Goal: Task Accomplishment & Management: Manage account settings

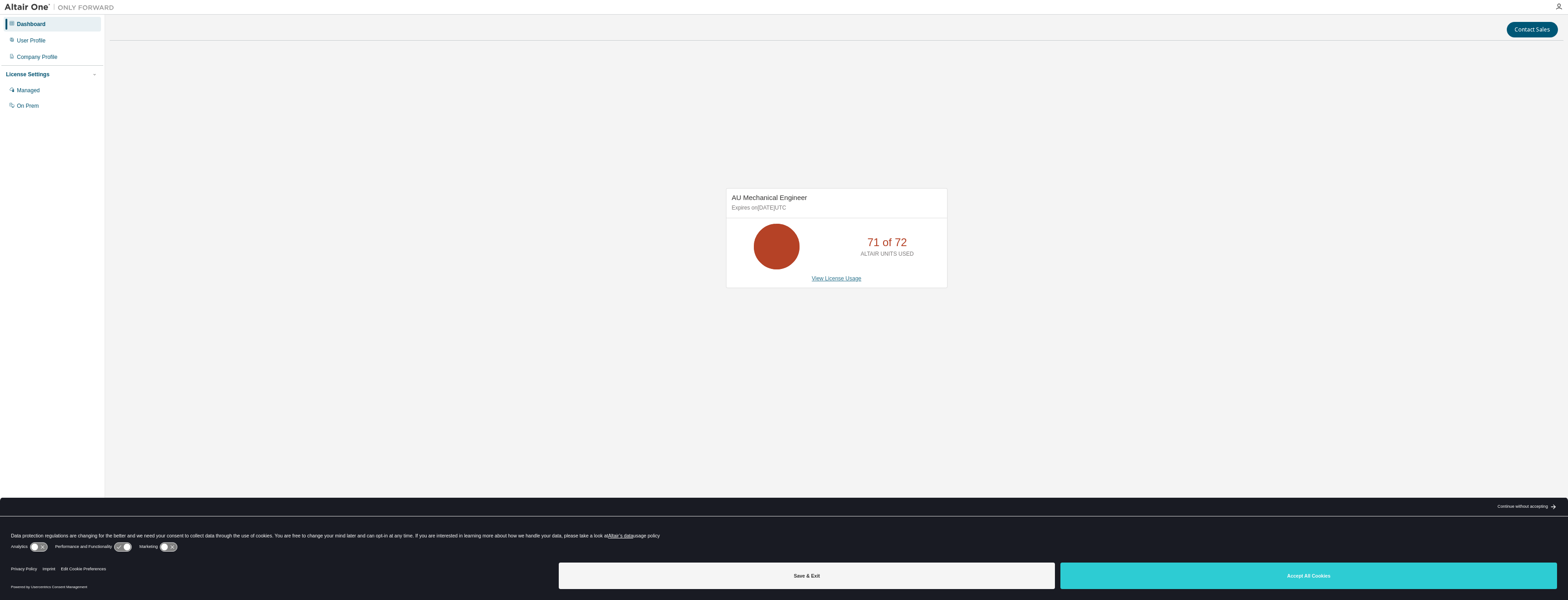
click at [834, 280] on link "View License Usage" at bounding box center [837, 279] width 50 height 7
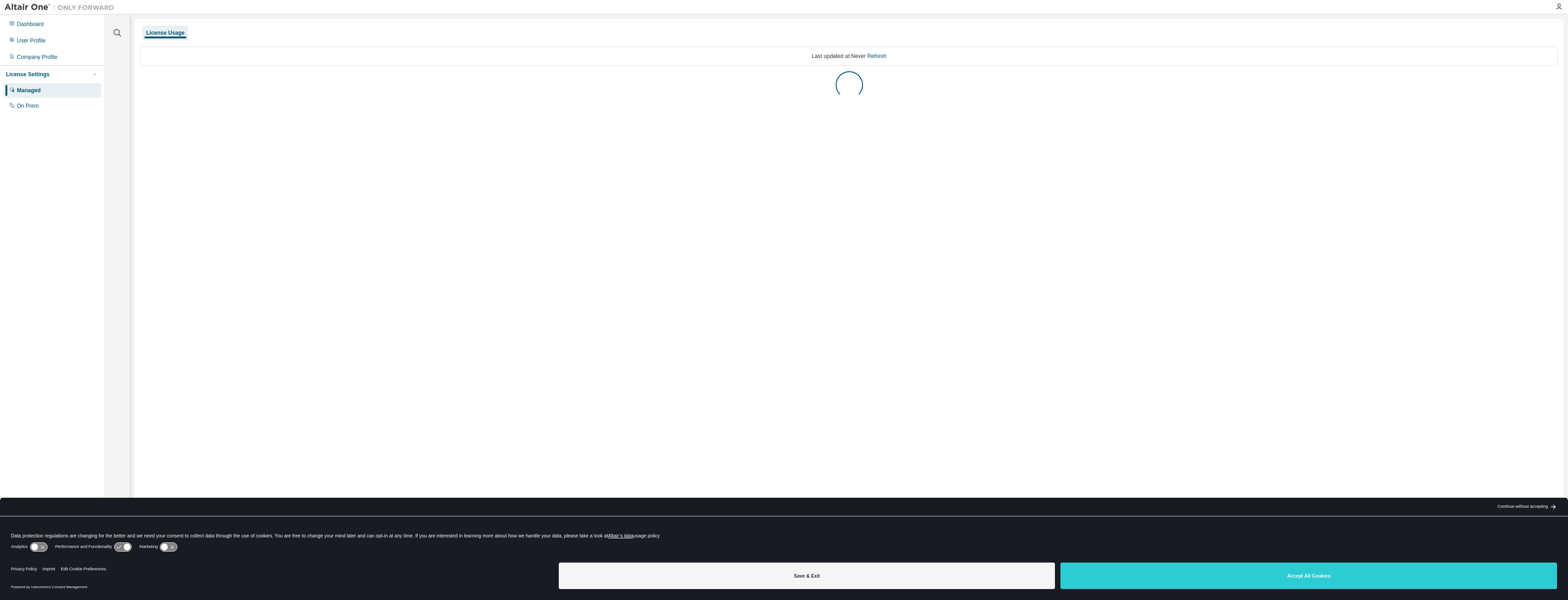
click at [1190, 590] on div "Save & Exit Accept All Cookies" at bounding box center [1058, 577] width 998 height 36
click at [164, 83] on div "AU Mechanical Engineer" at bounding box center [177, 82] width 64 height 7
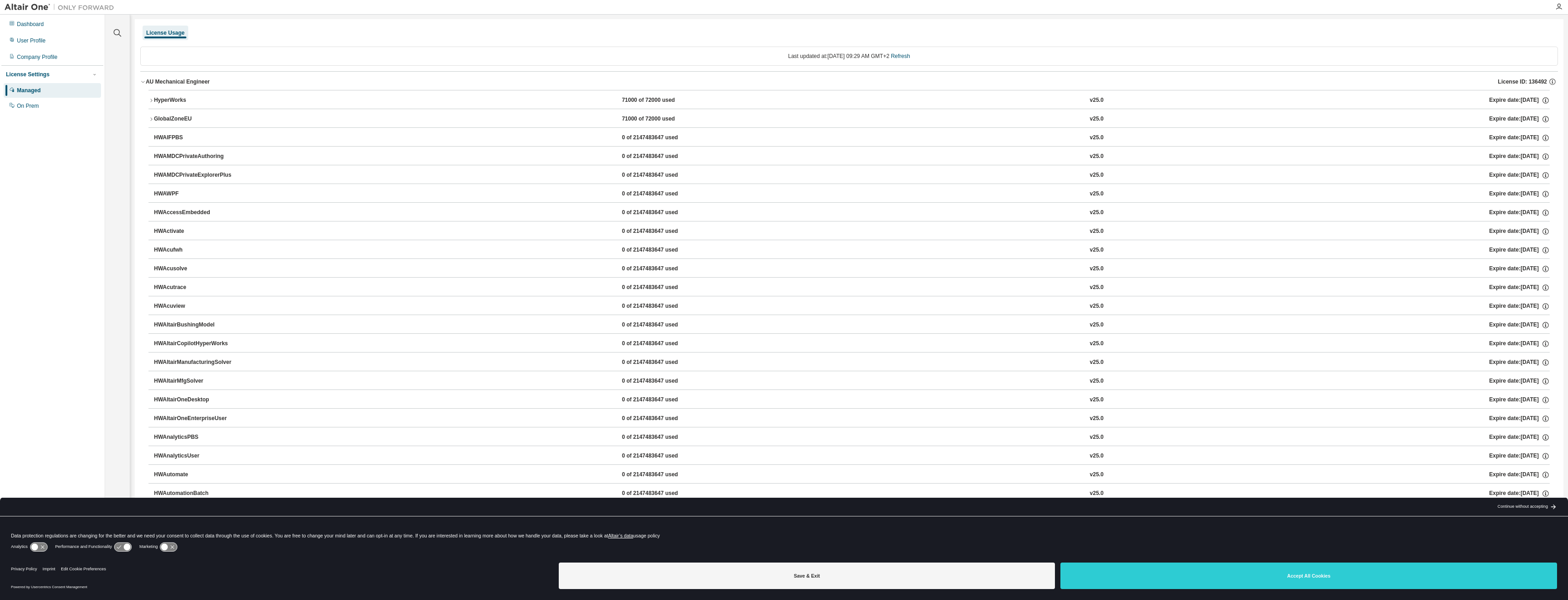
click at [162, 83] on div "AU Mechanical Engineer" at bounding box center [177, 82] width 64 height 7
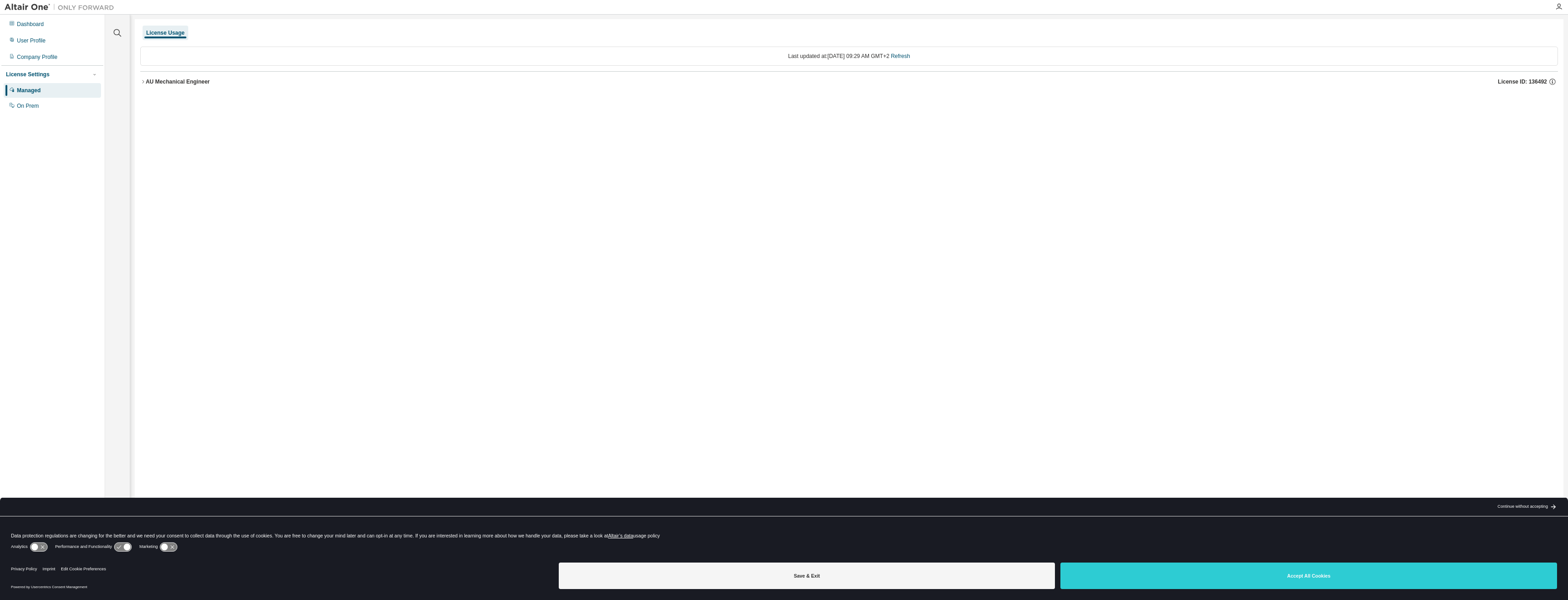
click at [141, 82] on icon "button" at bounding box center [142, 82] width 5 height 5
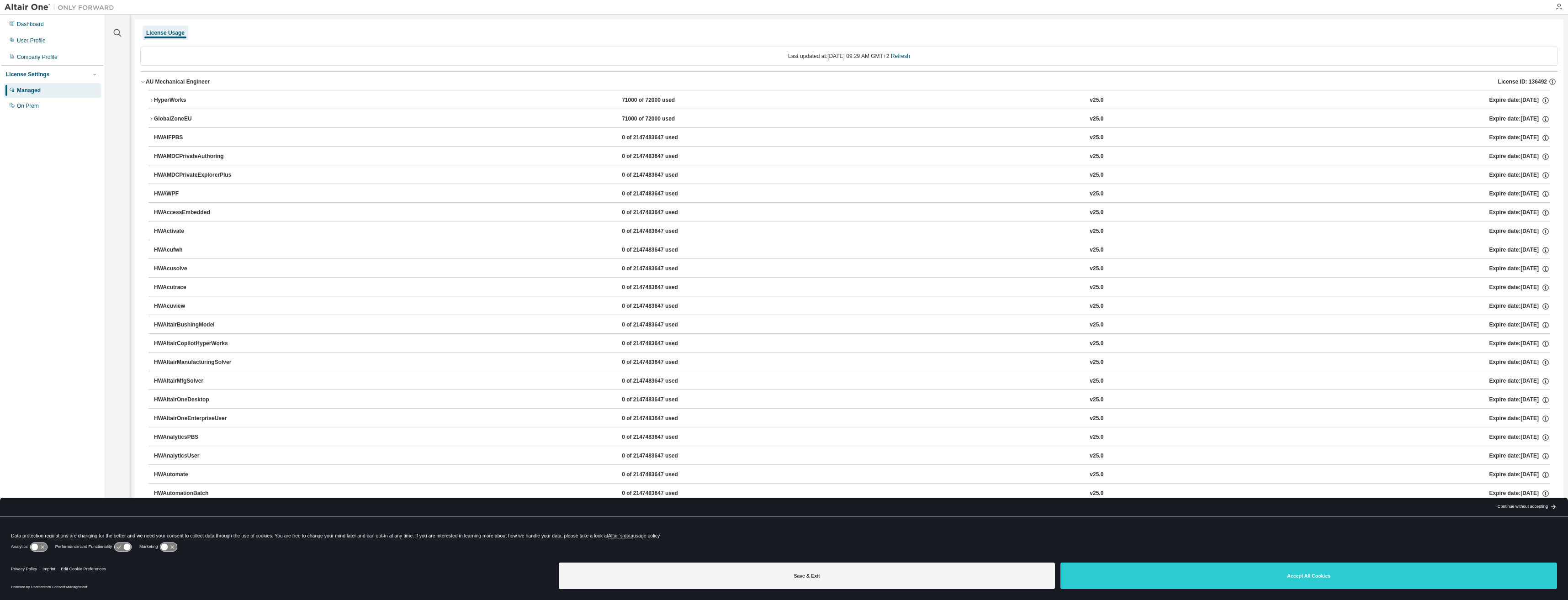
click at [278, 110] on button "GlobalZoneEU 71000 of 72000 used v25.0 Expire date: 2026-01-01" at bounding box center [849, 119] width 1401 height 20
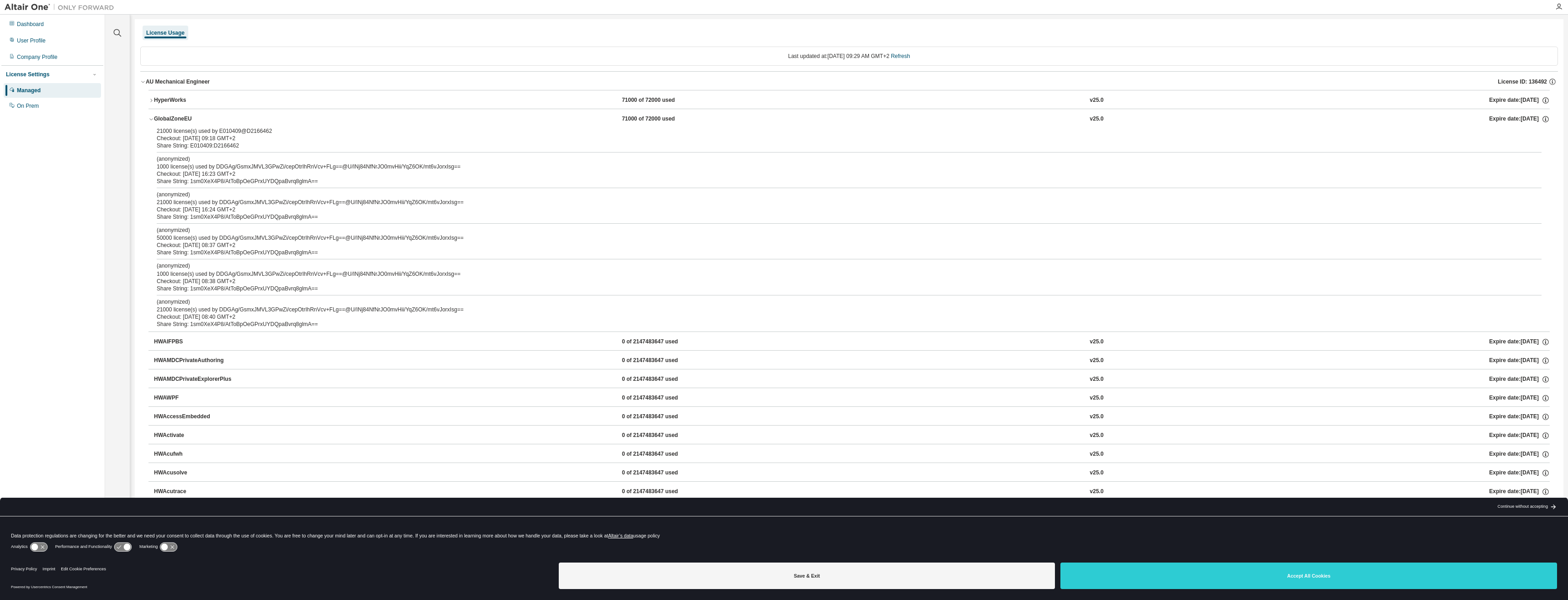
click at [173, 100] on div "HyperWorks" at bounding box center [195, 100] width 82 height 9
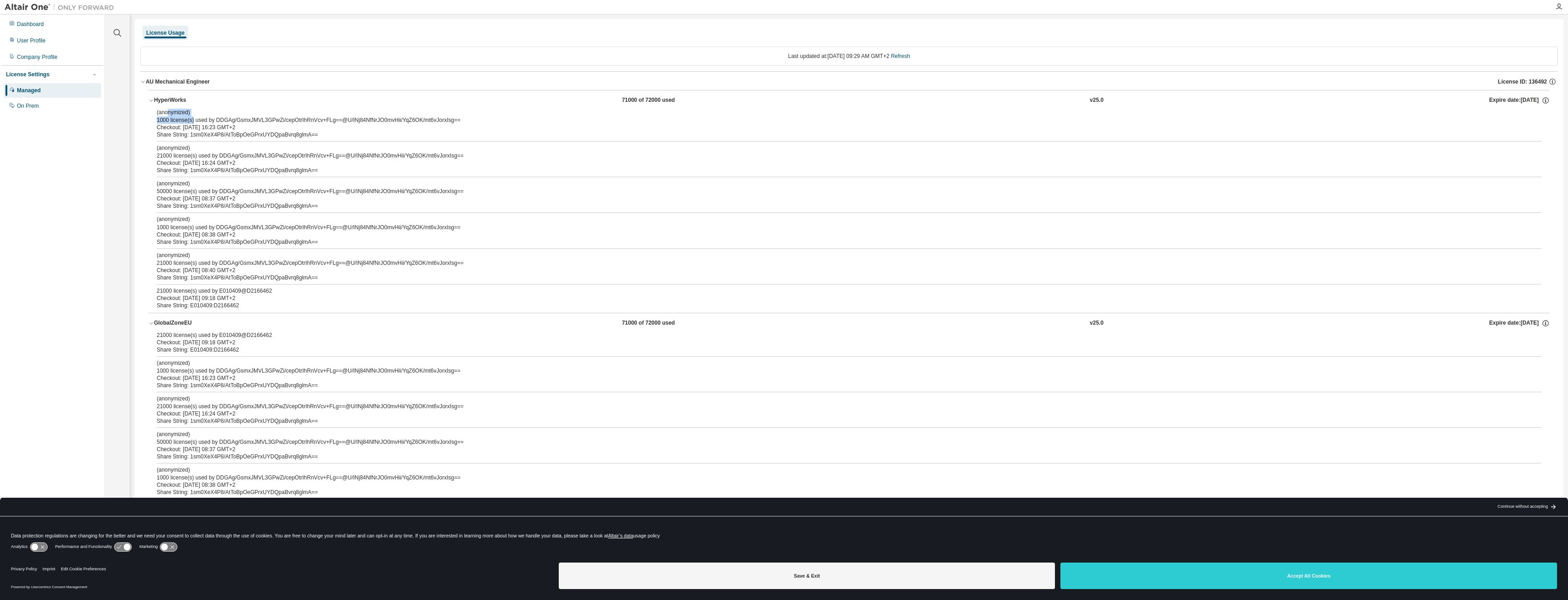
drag, startPoint x: 180, startPoint y: 115, endPoint x: 193, endPoint y: 118, distance: 13.3
click at [193, 118] on div "(anonymized) 1000 license(s) used by DDGAg/GsmxJMVL3GPwZi/cepOtrIhRnVcv+FLg==@U…" at bounding box center [838, 116] width 1363 height 15
drag, startPoint x: 239, startPoint y: 118, endPoint x: 309, endPoint y: 120, distance: 70.0
click at [309, 120] on div "(anonymized) 1000 license(s) used by DDGAg/GsmxJMVL3GPwZi/cepOtrIhRnVcv+FLg==@U…" at bounding box center [838, 116] width 1363 height 15
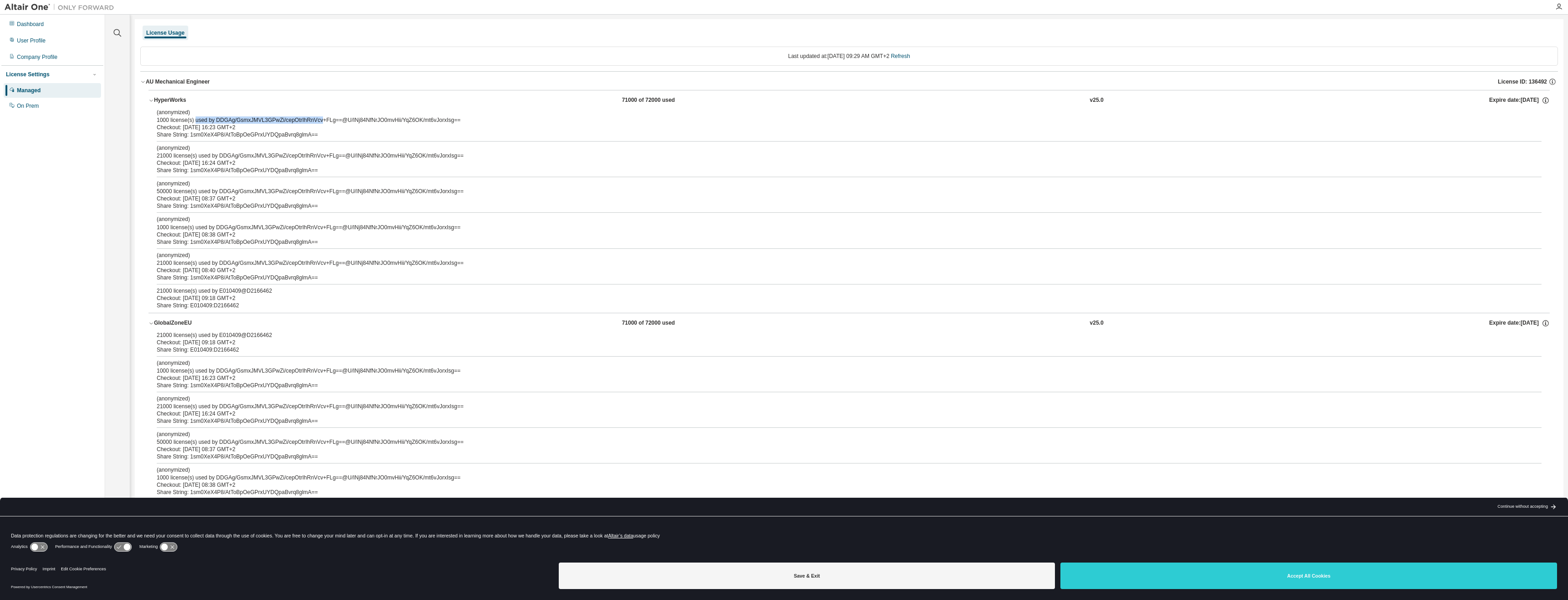
click at [309, 120] on div "(anonymized) 1000 license(s) used by DDGAg/GsmxJMVL3GPwZi/cepOtrIhRnVcv+FLg==@U…" at bounding box center [838, 116] width 1363 height 15
click at [342, 119] on div "(anonymized) 1000 license(s) used by DDGAg/GsmxJMVL3GPwZi/cepOtrIhRnVcv+FLg==@U…" at bounding box center [838, 116] width 1363 height 15
drag, startPoint x: 215, startPoint y: 290, endPoint x: 298, endPoint y: 290, distance: 83.0
click at [298, 290] on div "21000 license(s) used by E010409@D2166462" at bounding box center [838, 291] width 1363 height 7
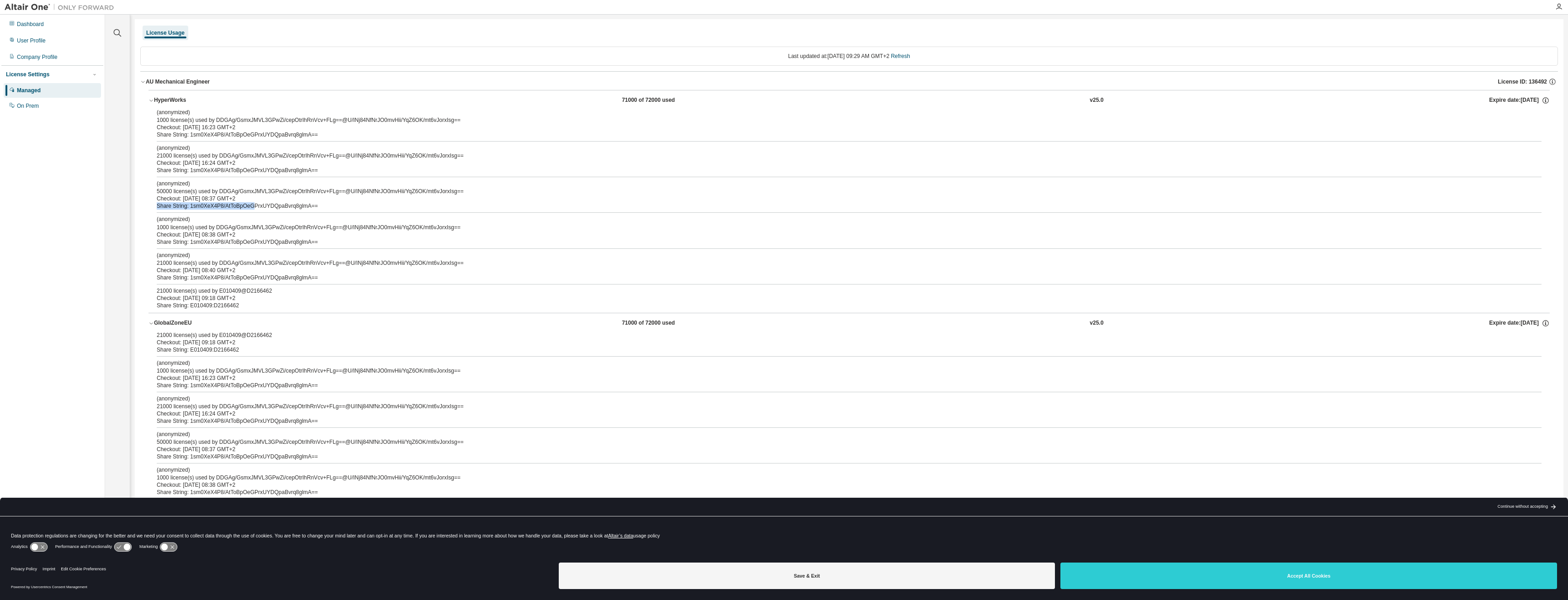
drag, startPoint x: 165, startPoint y: 206, endPoint x: 248, endPoint y: 203, distance: 83.1
click at [248, 203] on div "(anonymized) 1000 license(s) used by DDGAg/GsmxJMVL3GPwZi/cepOtrIhRnVcv+FLg==@U…" at bounding box center [849, 211] width 1401 height 204
click at [248, 203] on div "Share String: 1sm0XeX4P8/AtToBpOeGPrxUYDQpaBvrq8glmA==" at bounding box center [838, 206] width 1363 height 7
click at [316, 200] on div "Checkout: 2025-09-02 08:37 GMT+2" at bounding box center [838, 198] width 1363 height 7
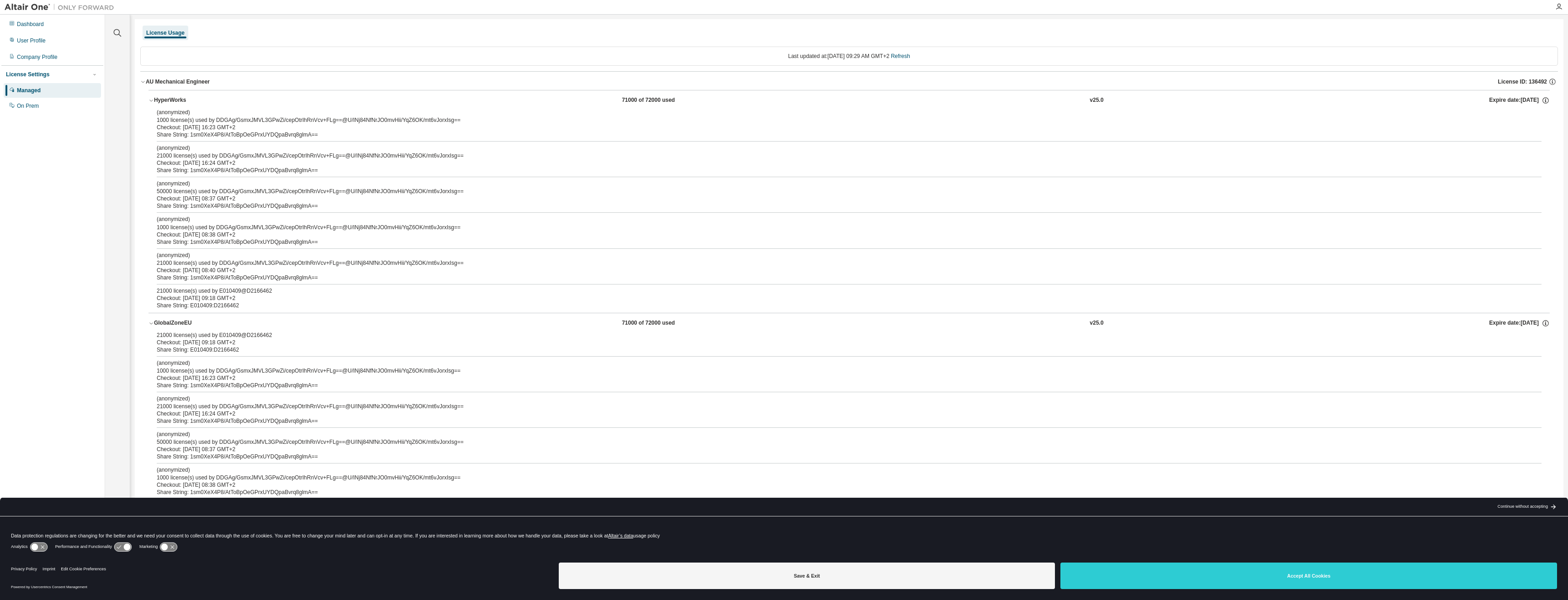
click at [163, 100] on div "HyperWorks" at bounding box center [195, 100] width 82 height 9
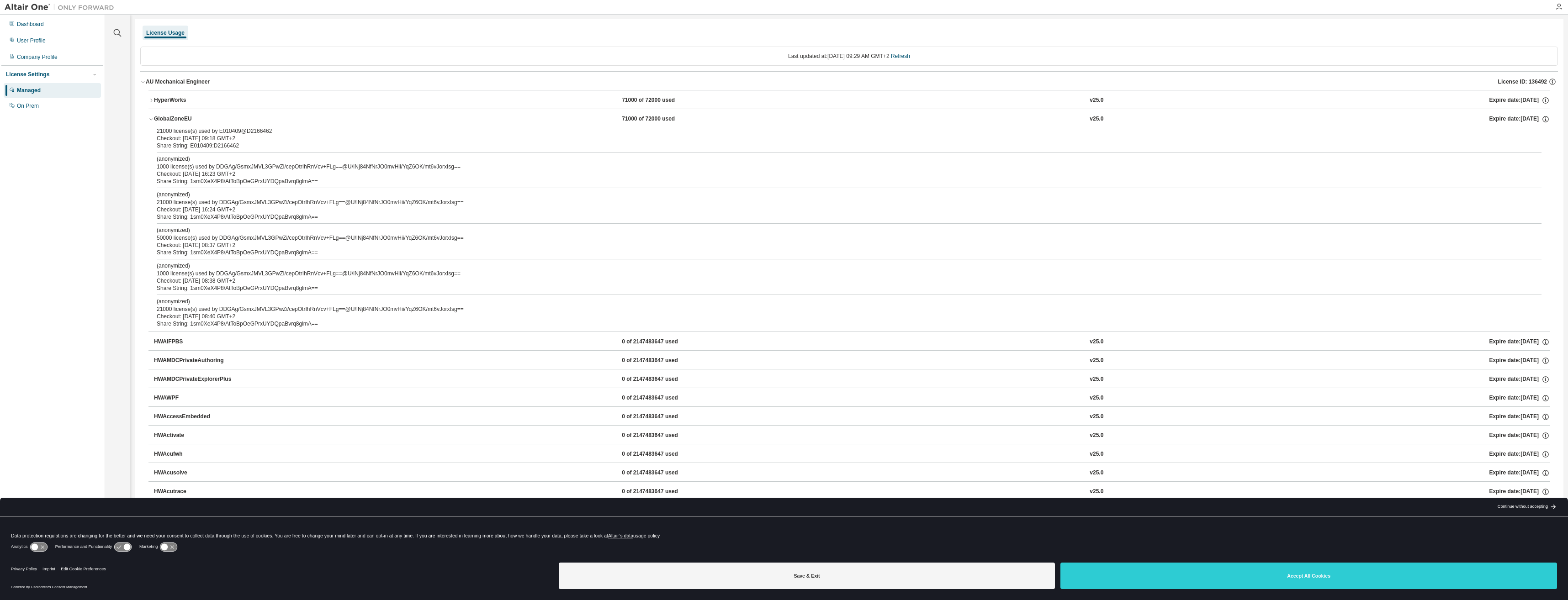
click at [171, 121] on div "GlobalZoneEU" at bounding box center [195, 119] width 82 height 9
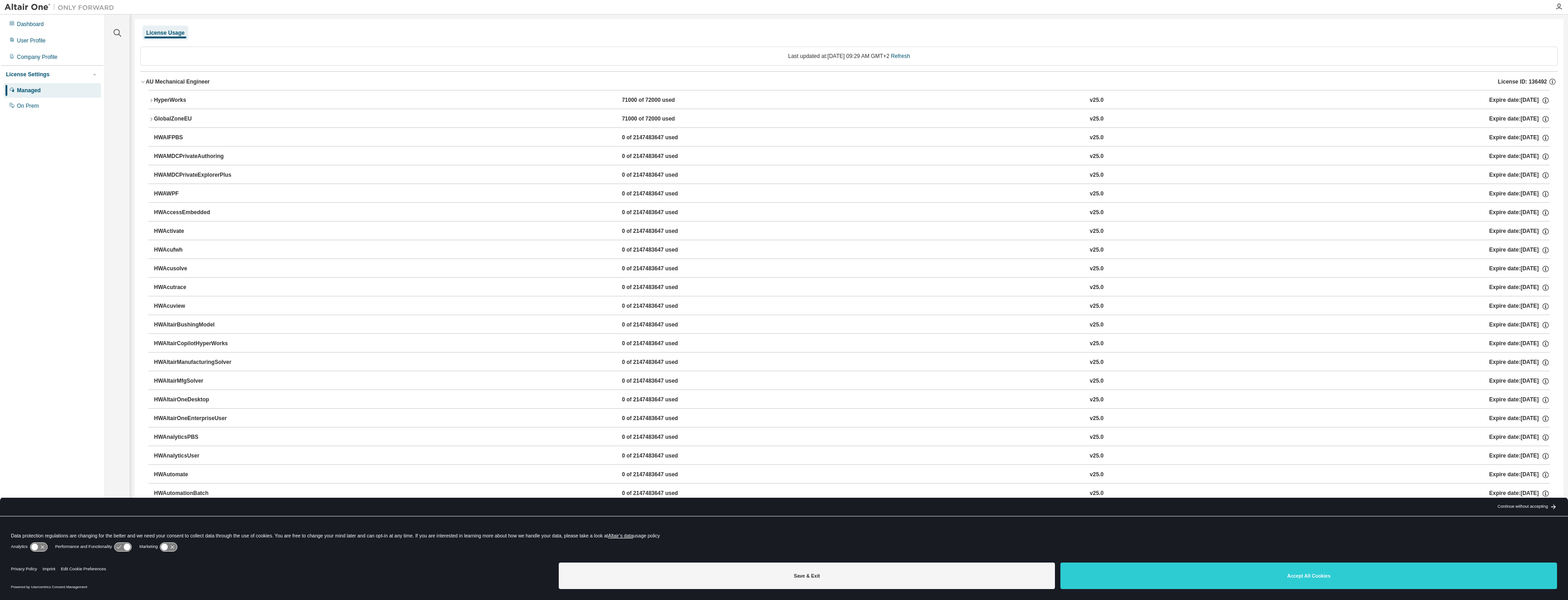
click at [144, 82] on icon "button" at bounding box center [142, 82] width 5 height 5
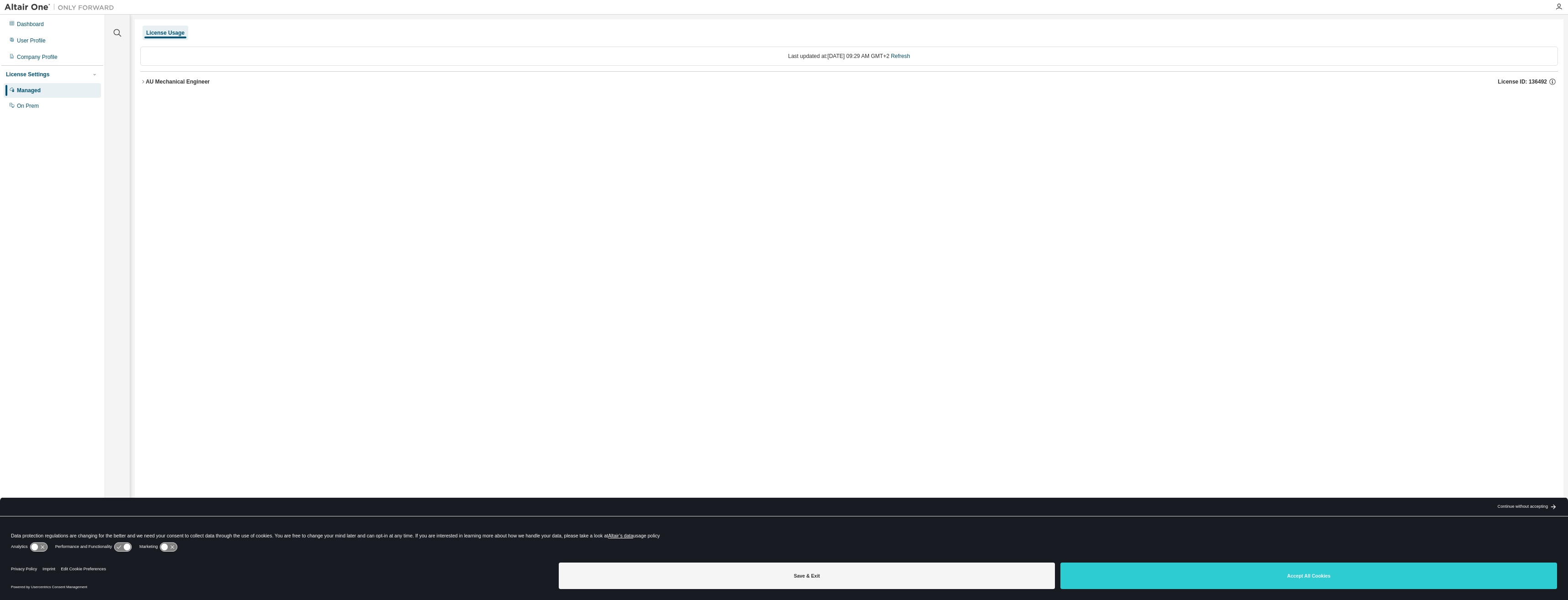
click at [144, 82] on icon "button" at bounding box center [142, 82] width 5 height 5
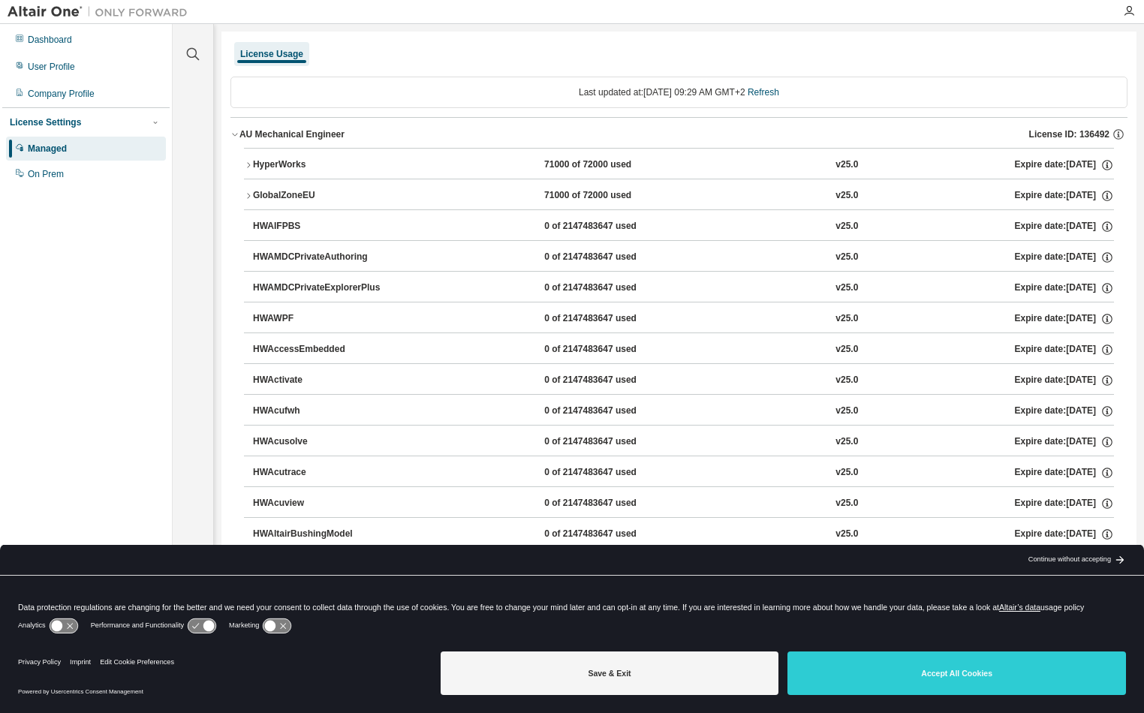
click at [248, 163] on icon "button" at bounding box center [248, 165] width 9 height 9
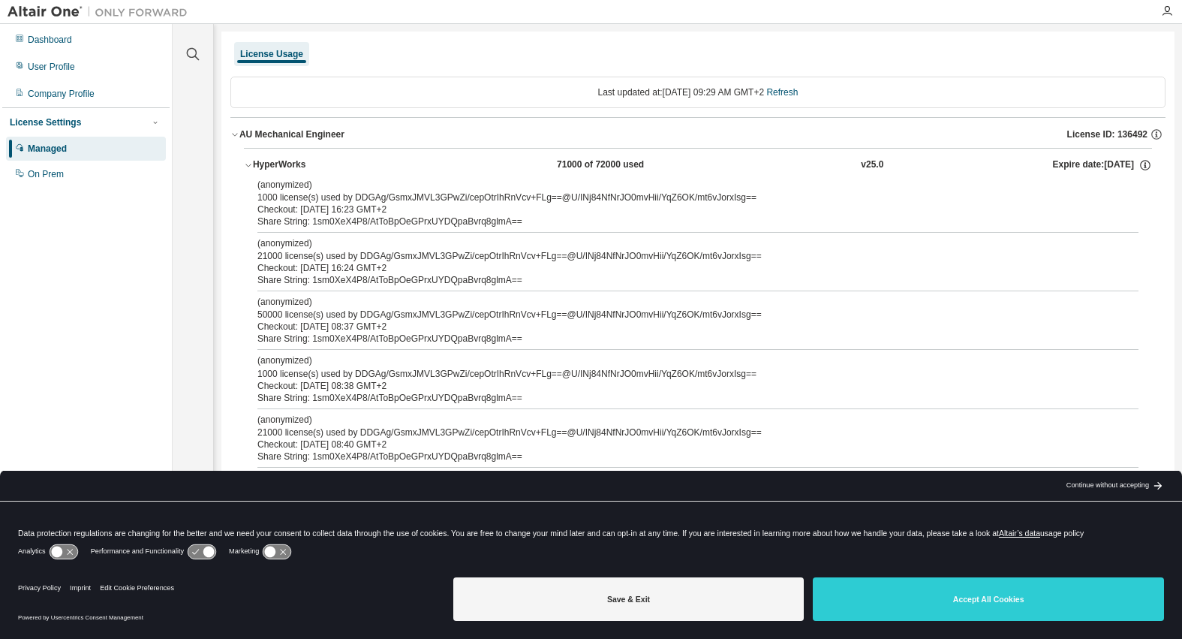
click at [986, 591] on button "Accept All Cookies" at bounding box center [988, 599] width 351 height 44
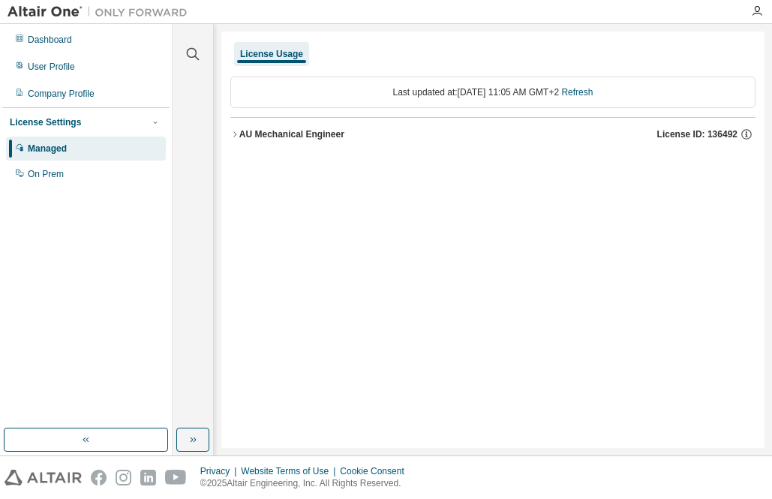
click at [236, 143] on button "AU Mechanical Engineer License ID: 136492" at bounding box center [492, 134] width 525 height 33
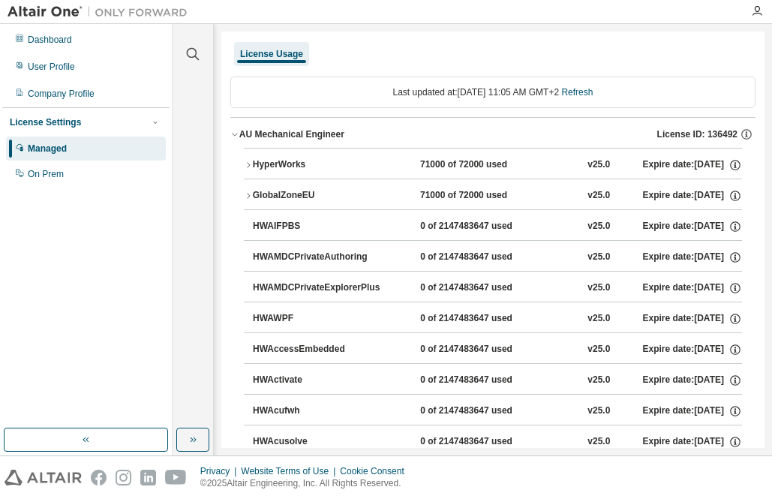
click at [400, 167] on div "HyperWorks 71000 of 72000 used v25.0 Expire date: [DATE]" at bounding box center [497, 165] width 489 height 14
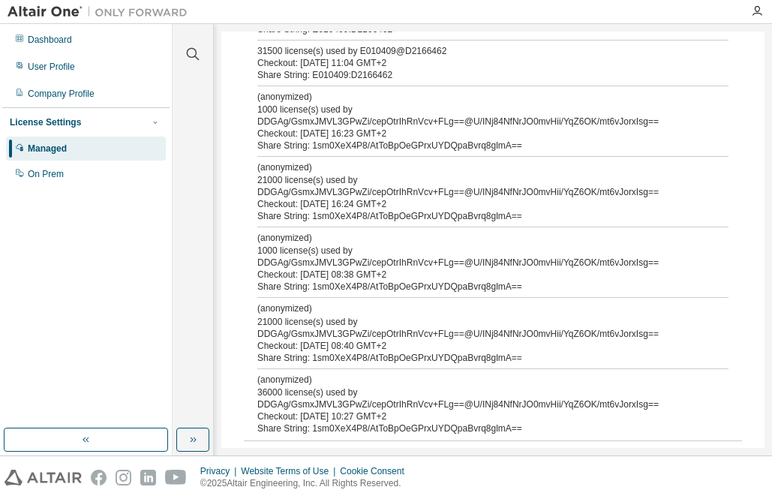
scroll to position [300, 0]
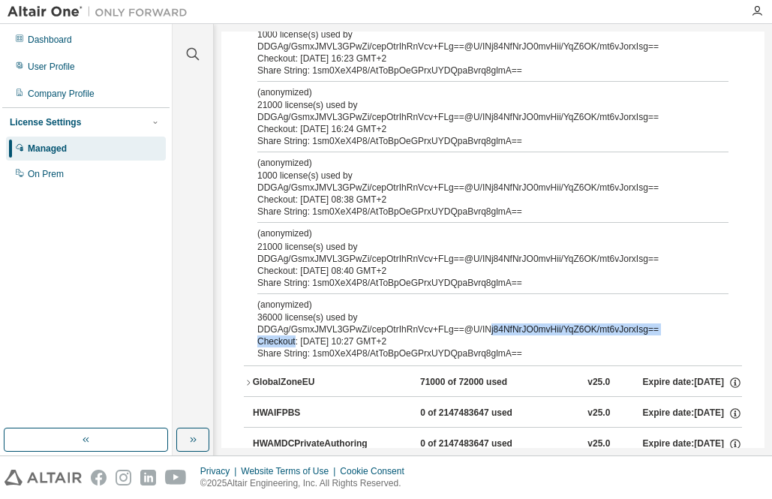
drag, startPoint x: 305, startPoint y: 339, endPoint x: 584, endPoint y: 330, distance: 279.4
click at [584, 330] on div "(anonymized) 36000 license(s) used by DDGAg/GsmxJMVL3GPwZi/cepOtrIhRnVcv+FLg==@…" at bounding box center [474, 323] width 435 height 49
click at [584, 330] on div "(anonymized) 36000 license(s) used by DDGAg/GsmxJMVL3GPwZi/cepOtrIhRnVcv+FLg==@…" at bounding box center [474, 317] width 435 height 37
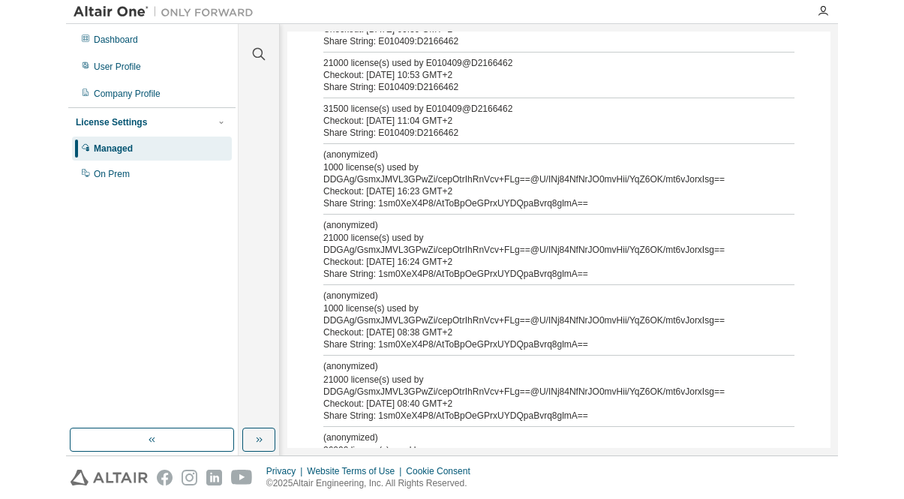
scroll to position [0, 0]
